Goal: Information Seeking & Learning: Learn about a topic

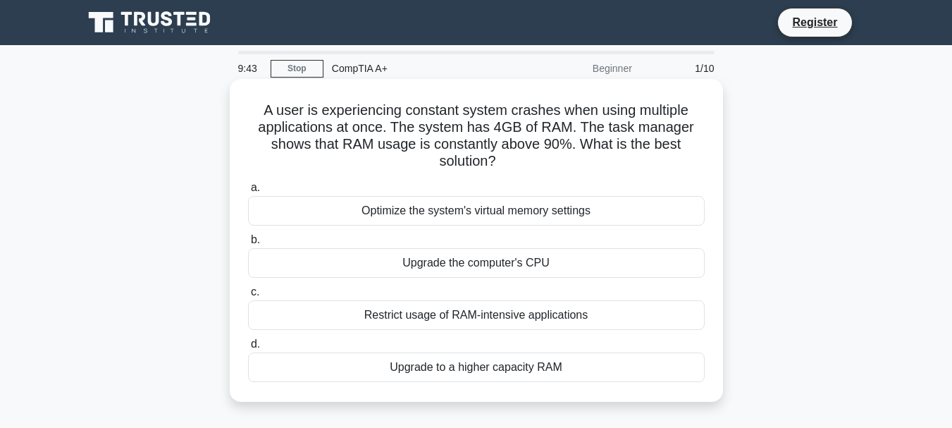
click at [454, 371] on div "Upgrade to a higher capacity RAM" at bounding box center [476, 367] width 457 height 30
click at [248, 349] on input "d. Upgrade to a higher capacity RAM" at bounding box center [248, 344] width 0 height 9
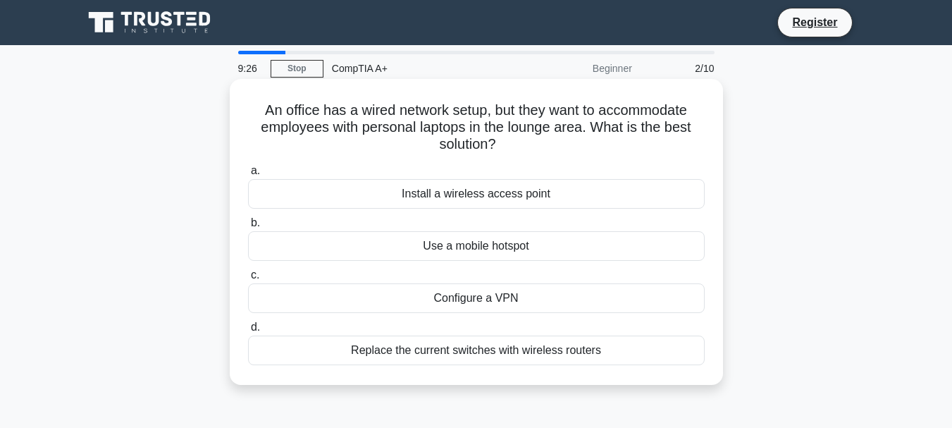
click at [571, 201] on div "Install a wireless access point" at bounding box center [476, 194] width 457 height 30
click at [248, 175] on input "a. Install a wireless access point" at bounding box center [248, 170] width 0 height 9
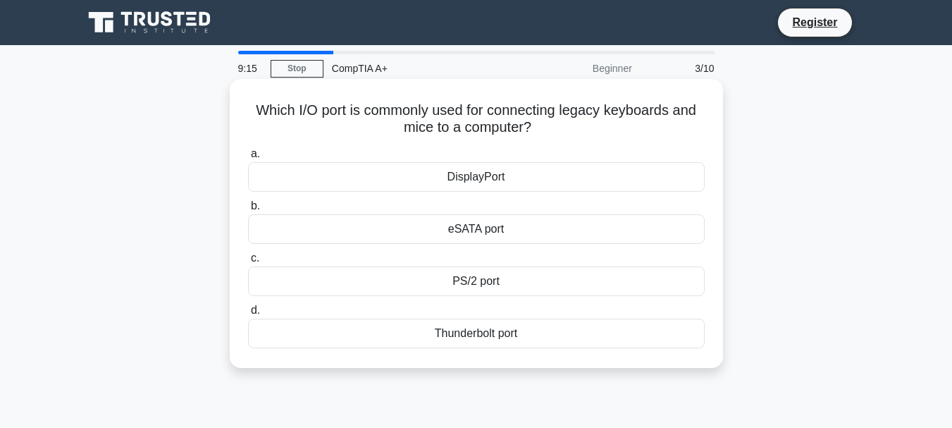
click at [588, 283] on div "PS/2 port" at bounding box center [476, 281] width 457 height 30
click at [248, 263] on input "c. PS/2 port" at bounding box center [248, 258] width 0 height 9
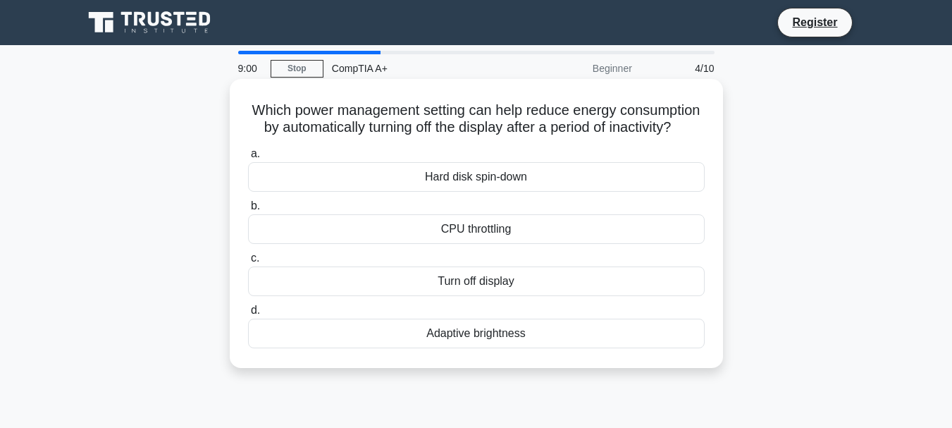
click at [623, 296] on div "Turn off display" at bounding box center [476, 281] width 457 height 30
click at [248, 263] on input "c. Turn off display" at bounding box center [248, 258] width 0 height 9
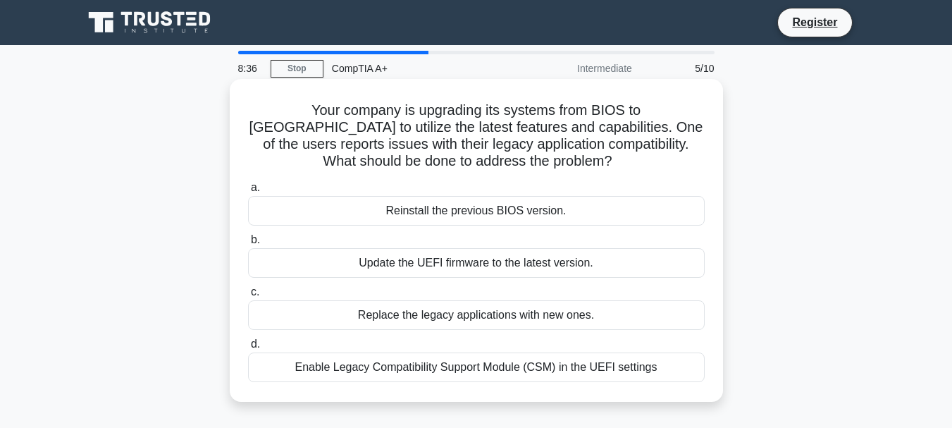
click at [627, 376] on div "Enable Legacy Compatibility Support Module (CSM) in the UEFI settings" at bounding box center [476, 367] width 457 height 30
click at [248, 349] on input "d. Enable Legacy Compatibility Support Module (CSM) in the UEFI settings" at bounding box center [248, 344] width 0 height 9
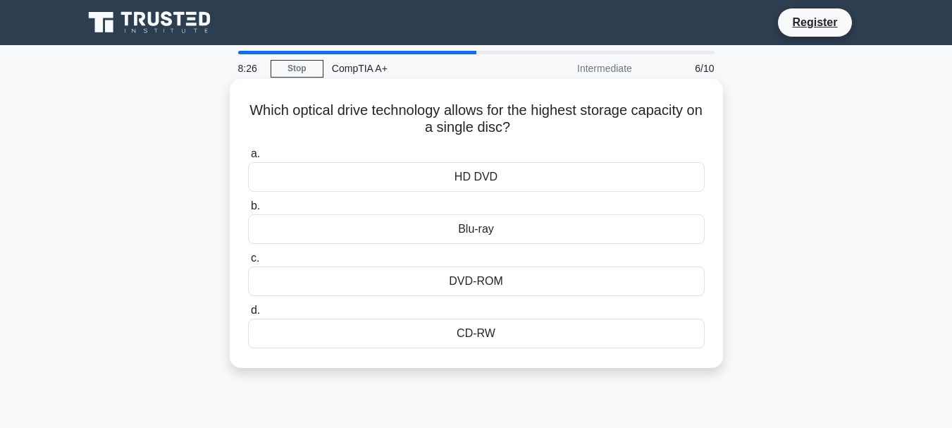
click at [640, 244] on div "Blu-ray" at bounding box center [476, 229] width 457 height 30
click at [248, 211] on input "b. Blu-ray" at bounding box center [248, 206] width 0 height 9
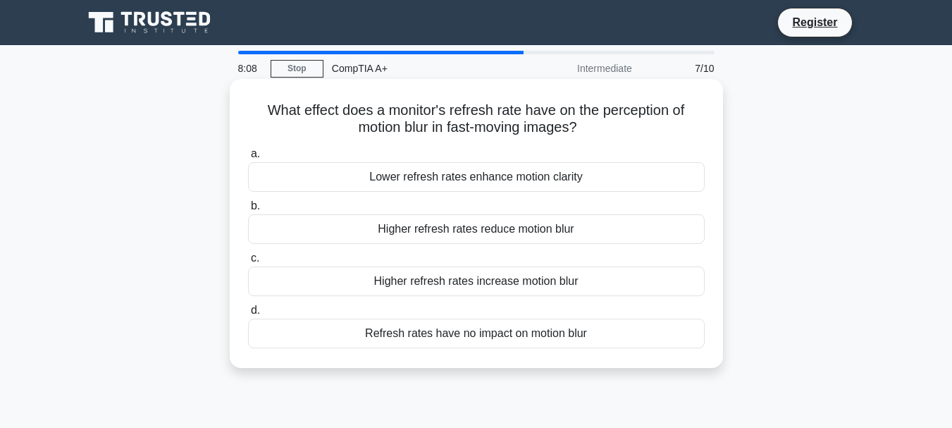
click at [677, 223] on div "Higher refresh rates reduce motion blur" at bounding box center [476, 229] width 457 height 30
click at [248, 211] on input "b. Higher refresh rates reduce motion blur" at bounding box center [248, 206] width 0 height 9
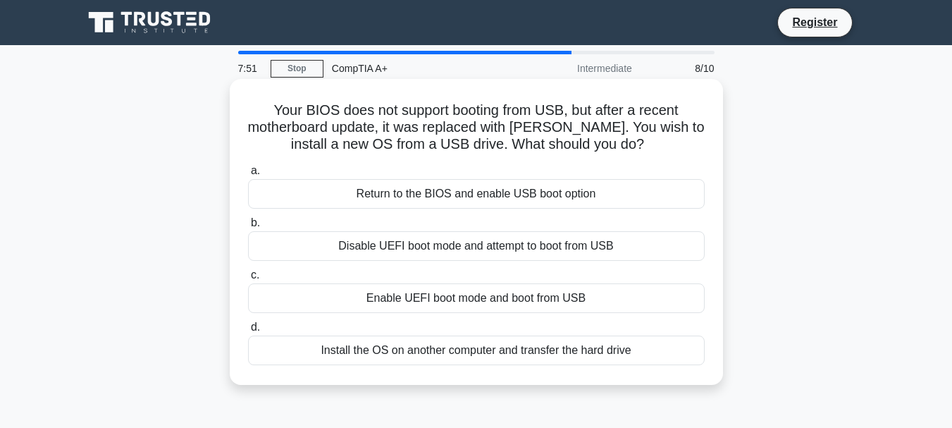
click at [657, 206] on div "Return to the BIOS and enable USB boot option" at bounding box center [476, 194] width 457 height 30
click at [248, 175] on input "a. Return to the BIOS and enable USB boot option" at bounding box center [248, 170] width 0 height 9
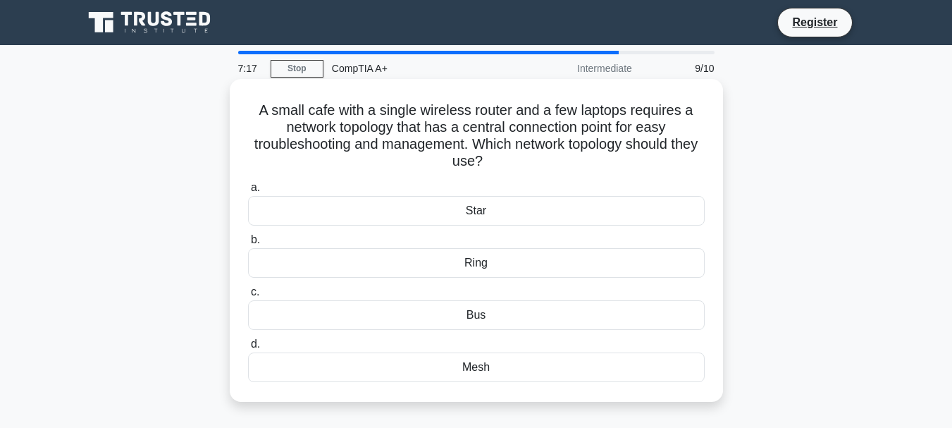
click at [614, 208] on div "Star" at bounding box center [476, 211] width 457 height 30
click at [248, 192] on input "a. Star" at bounding box center [248, 187] width 0 height 9
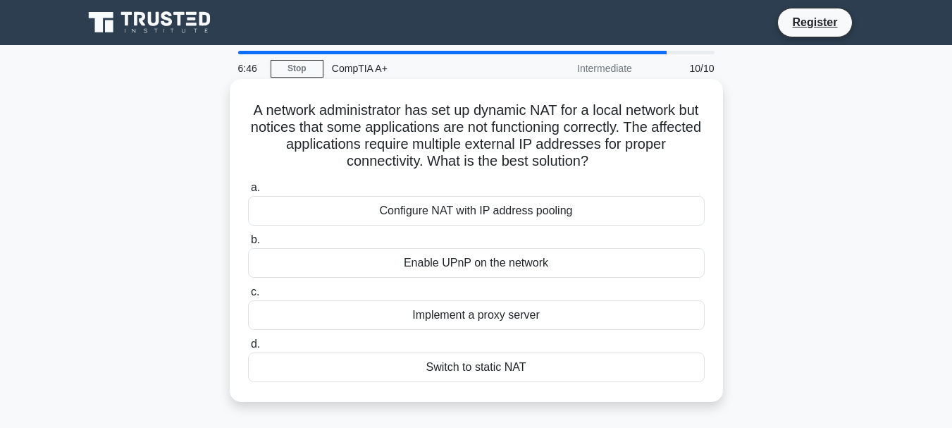
click at [671, 213] on div "Configure NAT with IP address pooling" at bounding box center [476, 211] width 457 height 30
click at [248, 192] on input "a. Configure NAT with IP address pooling" at bounding box center [248, 187] width 0 height 9
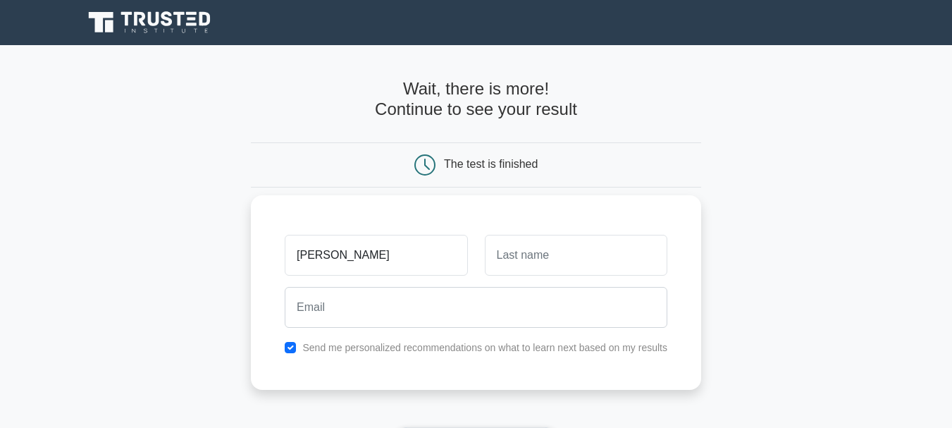
type input "[PERSON_NAME]"
click at [543, 264] on input "text" at bounding box center [576, 255] width 182 height 41
type input "roodt"
click at [292, 350] on input "checkbox" at bounding box center [290, 347] width 11 height 11
checkbox input "false"
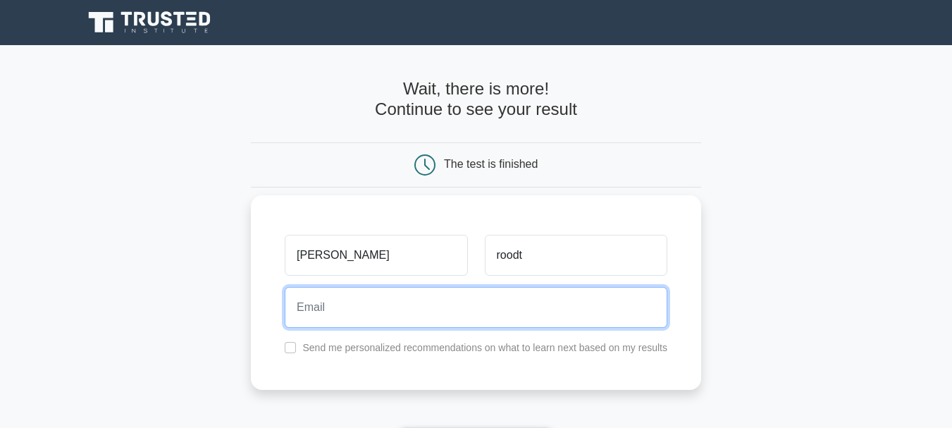
click at [301, 308] on input "email" at bounding box center [476, 307] width 383 height 41
type input "[EMAIL_ADDRESS][DOMAIN_NAME]"
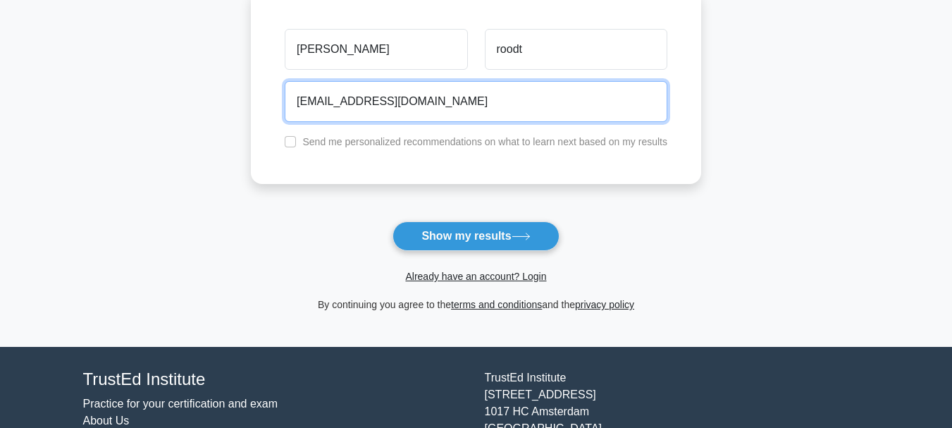
scroll to position [178, 0]
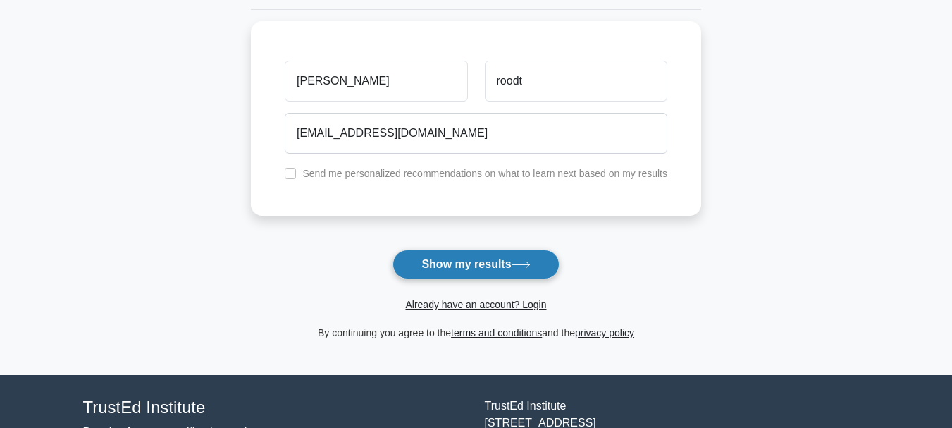
click at [484, 259] on button "Show my results" at bounding box center [475, 264] width 166 height 30
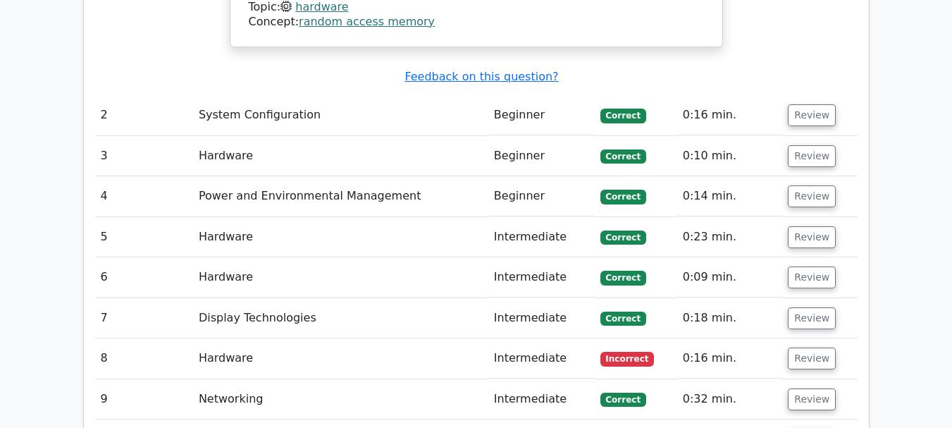
scroll to position [1597, 0]
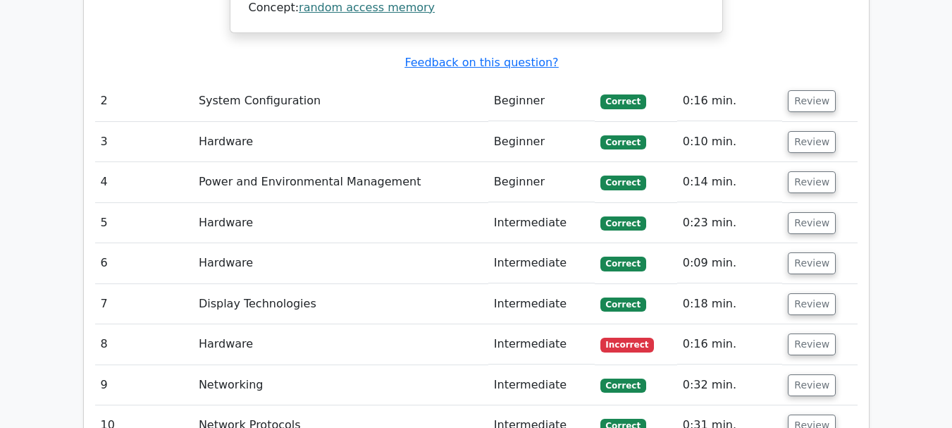
click at [713, 324] on td "0:16 min." at bounding box center [730, 344] width 106 height 40
click at [813, 333] on button "Review" at bounding box center [812, 344] width 48 height 22
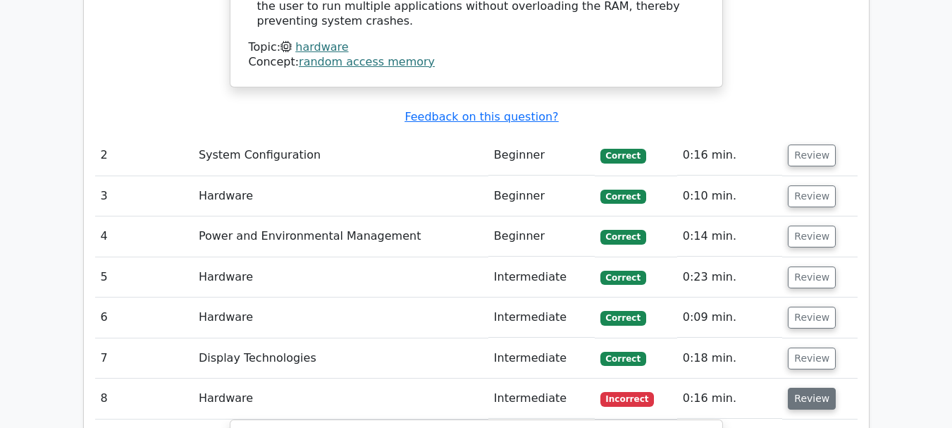
scroll to position [1541, 0]
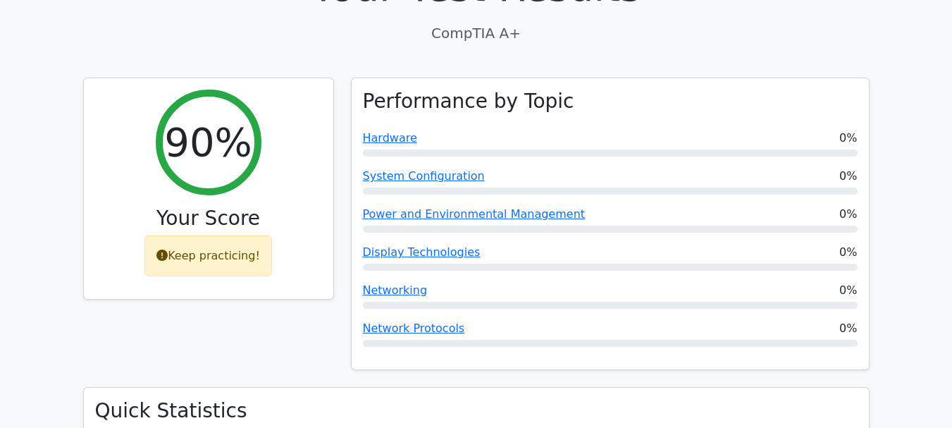
click at [813, 302] on div at bounding box center [610, 305] width 495 height 7
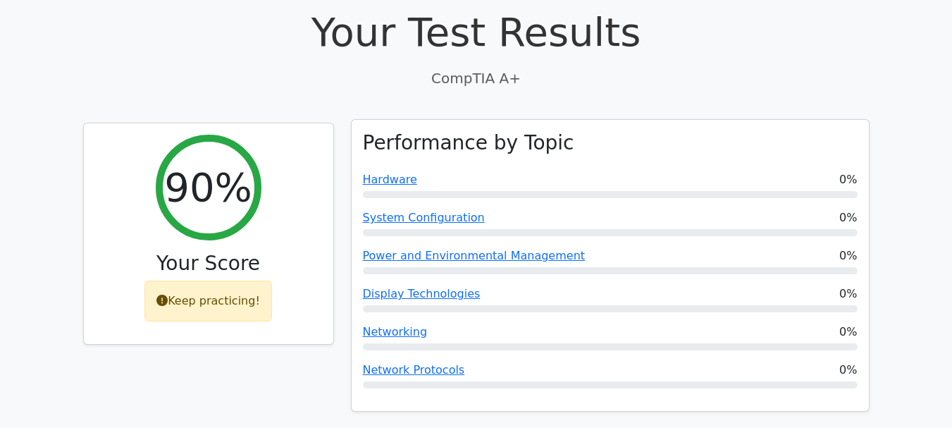
click at [813, 343] on div at bounding box center [610, 346] width 495 height 7
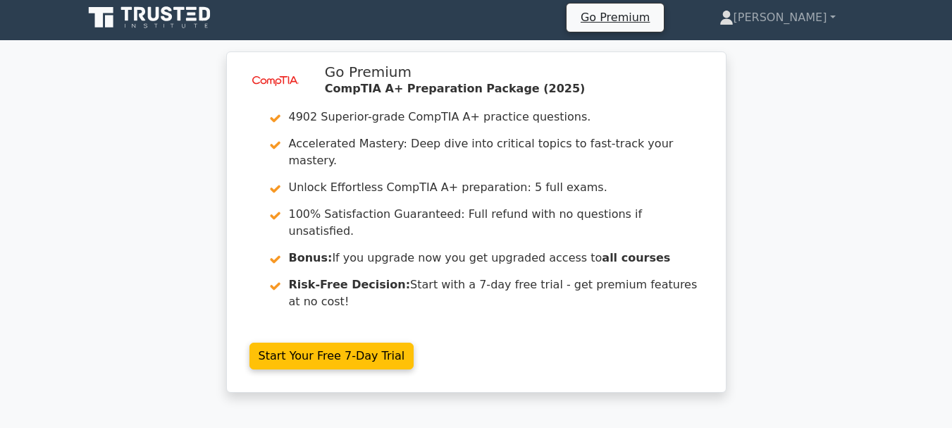
scroll to position [0, 0]
